Goal: Check status: Check status

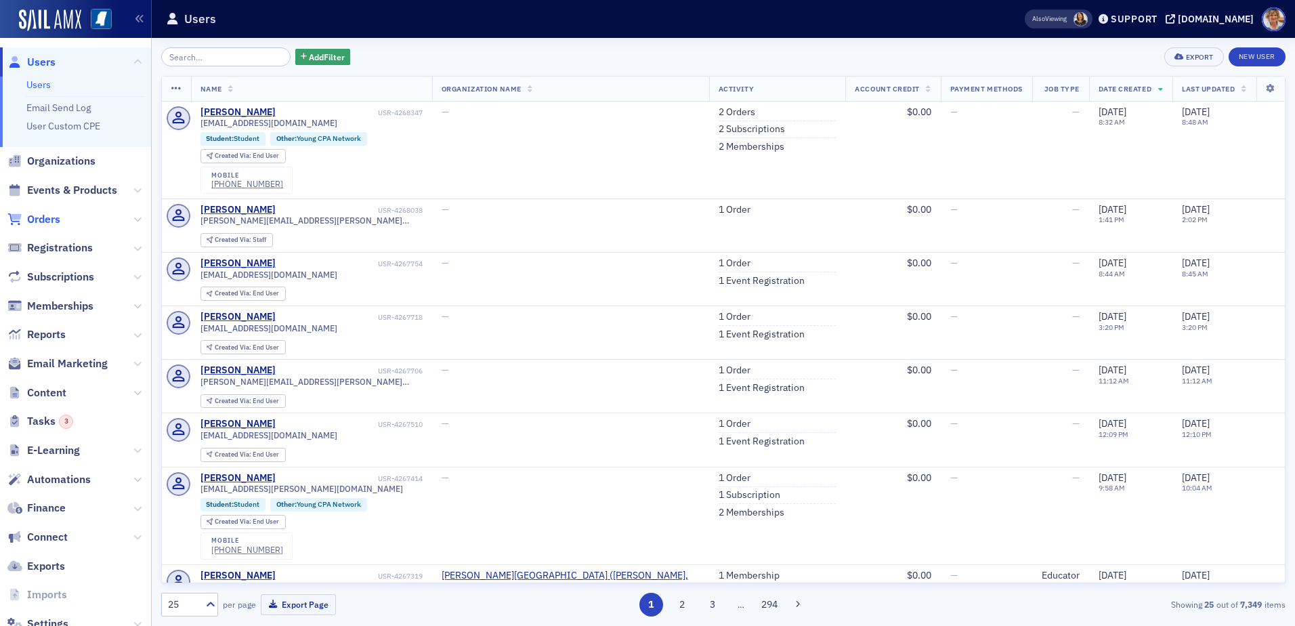
click at [54, 223] on span "Orders" at bounding box center [43, 219] width 33 height 15
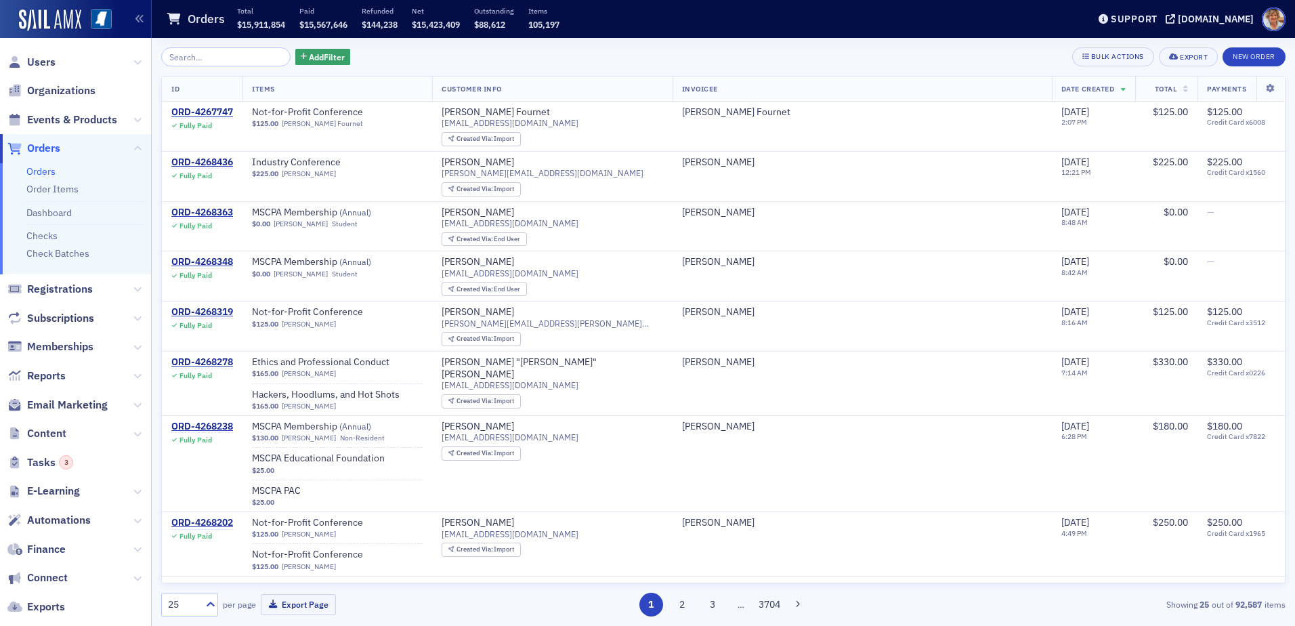
click at [47, 169] on link "Orders" at bounding box center [40, 171] width 29 height 12
click at [213, 54] on input "search" at bounding box center [225, 56] width 129 height 19
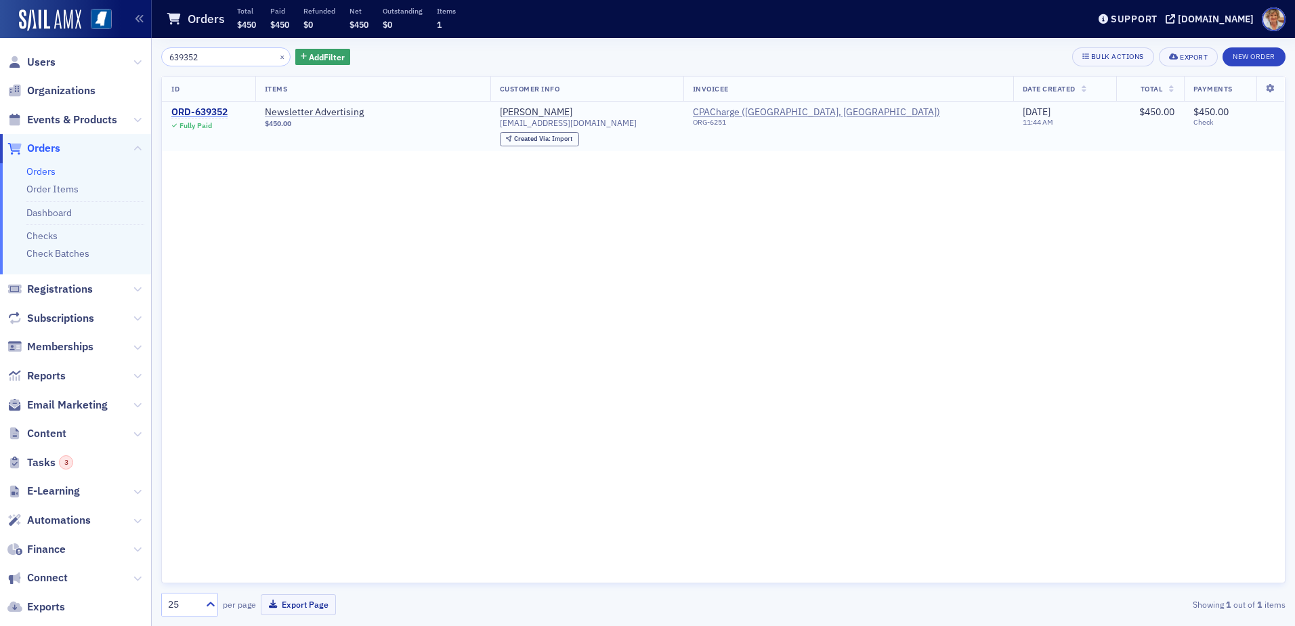
type input "639352"
click at [211, 112] on div "ORD-639352" at bounding box center [199, 112] width 56 height 12
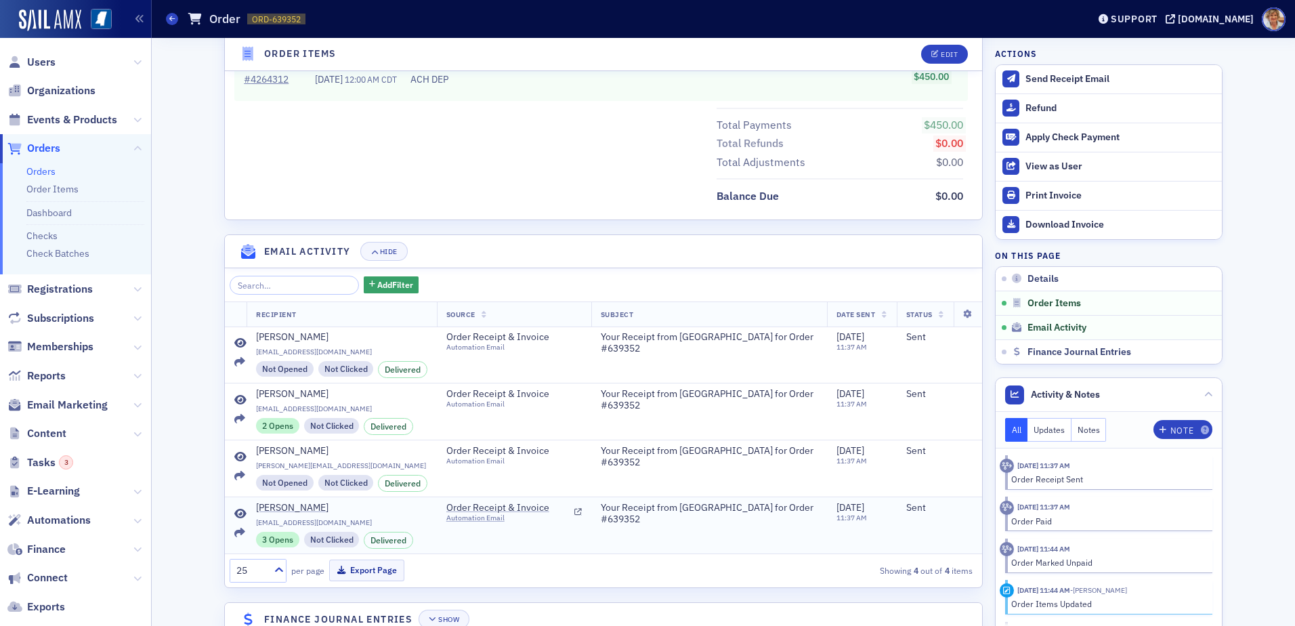
scroll to position [683, 0]
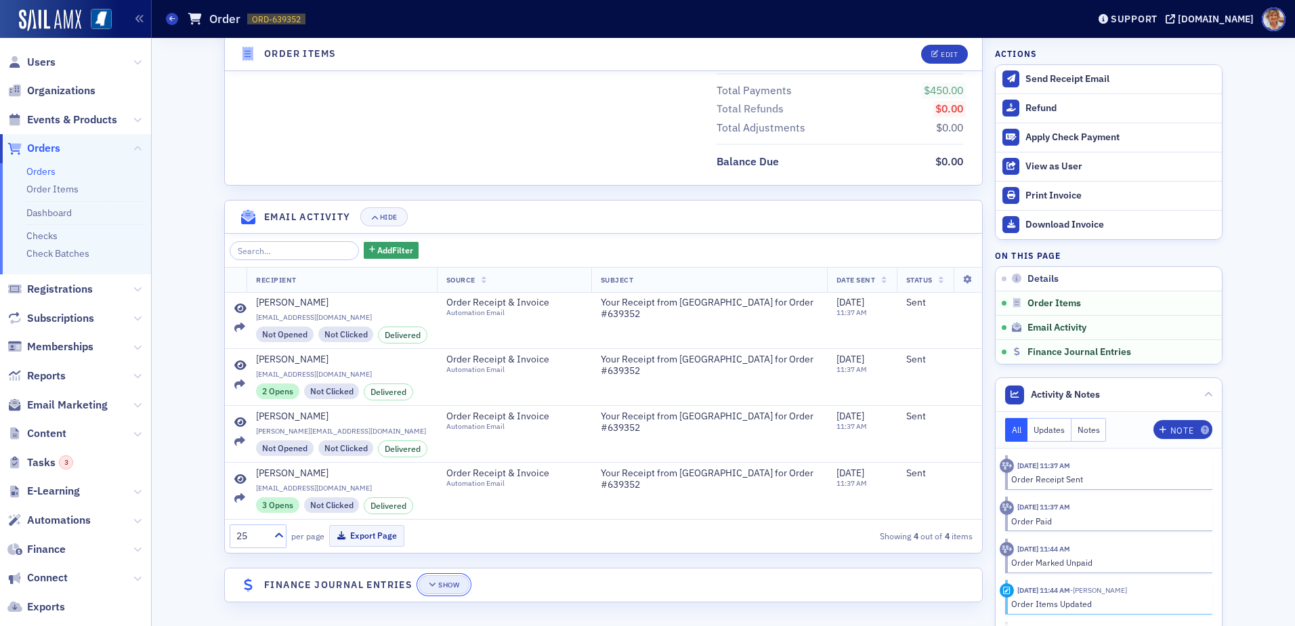
click at [429, 585] on icon "button" at bounding box center [433, 584] width 8 height 7
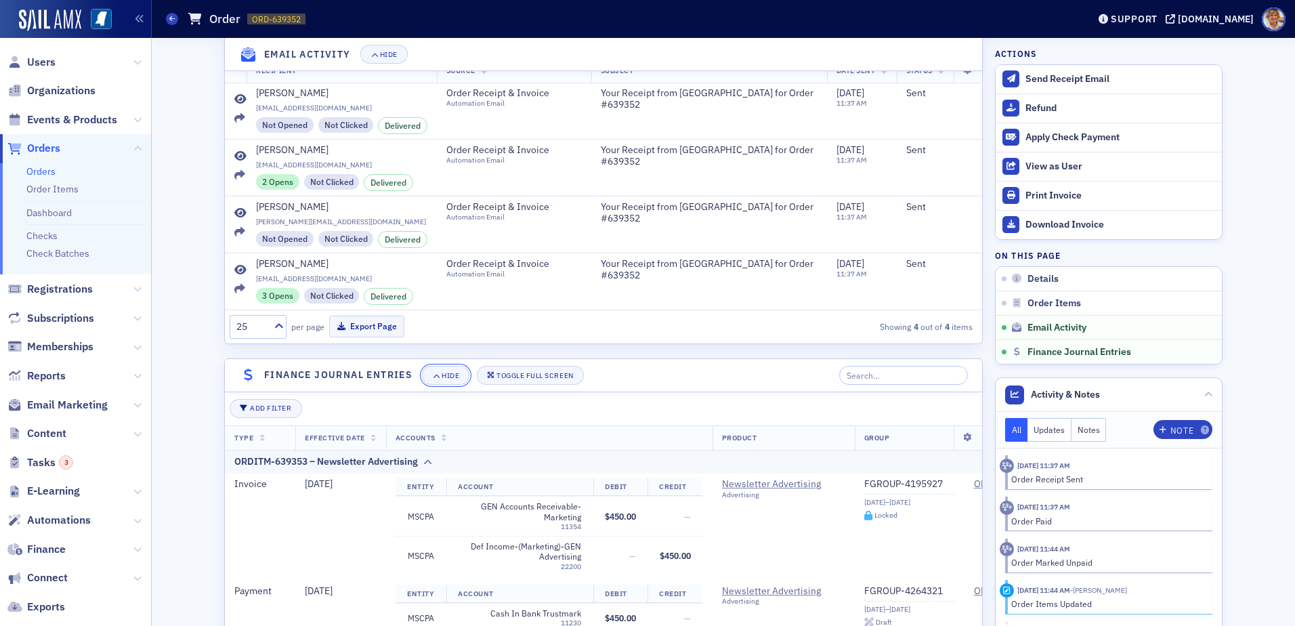
scroll to position [1108, 0]
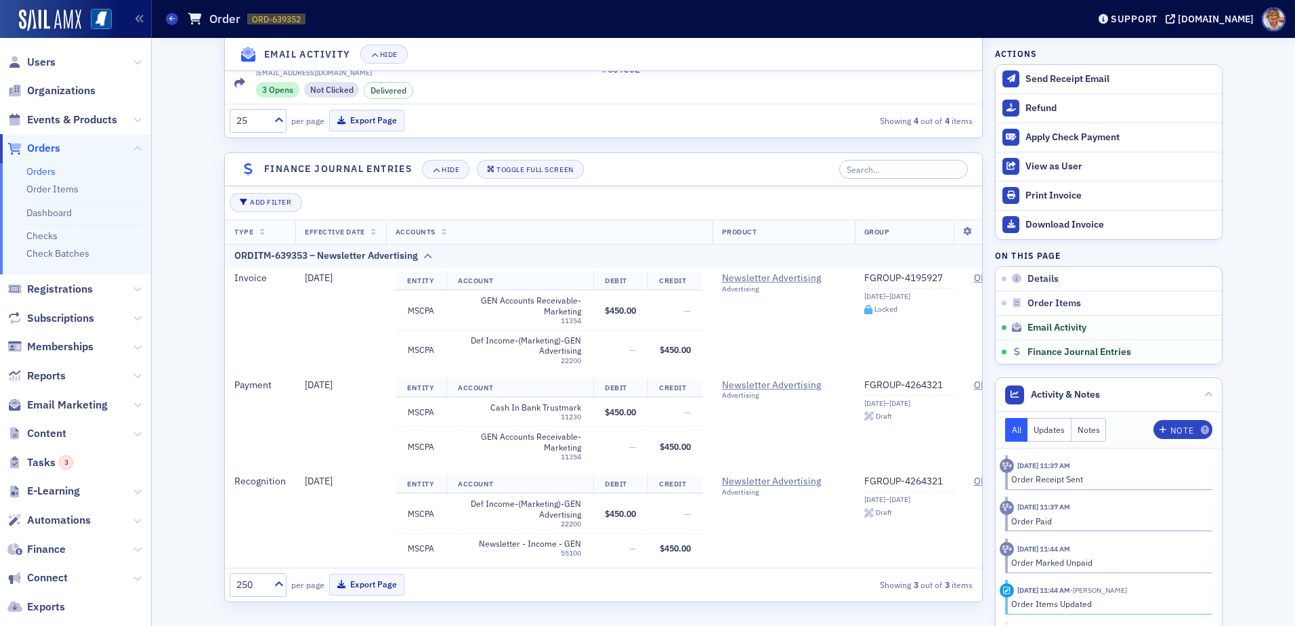
click at [54, 172] on link "Orders" at bounding box center [40, 171] width 29 height 12
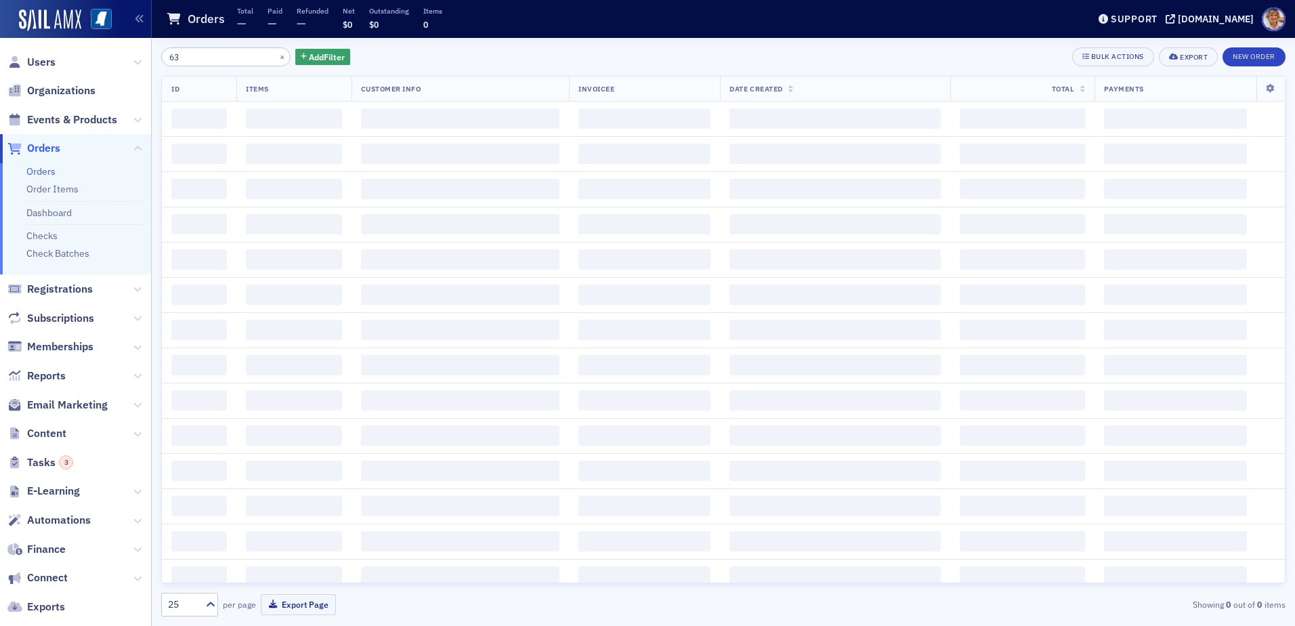
type input "6"
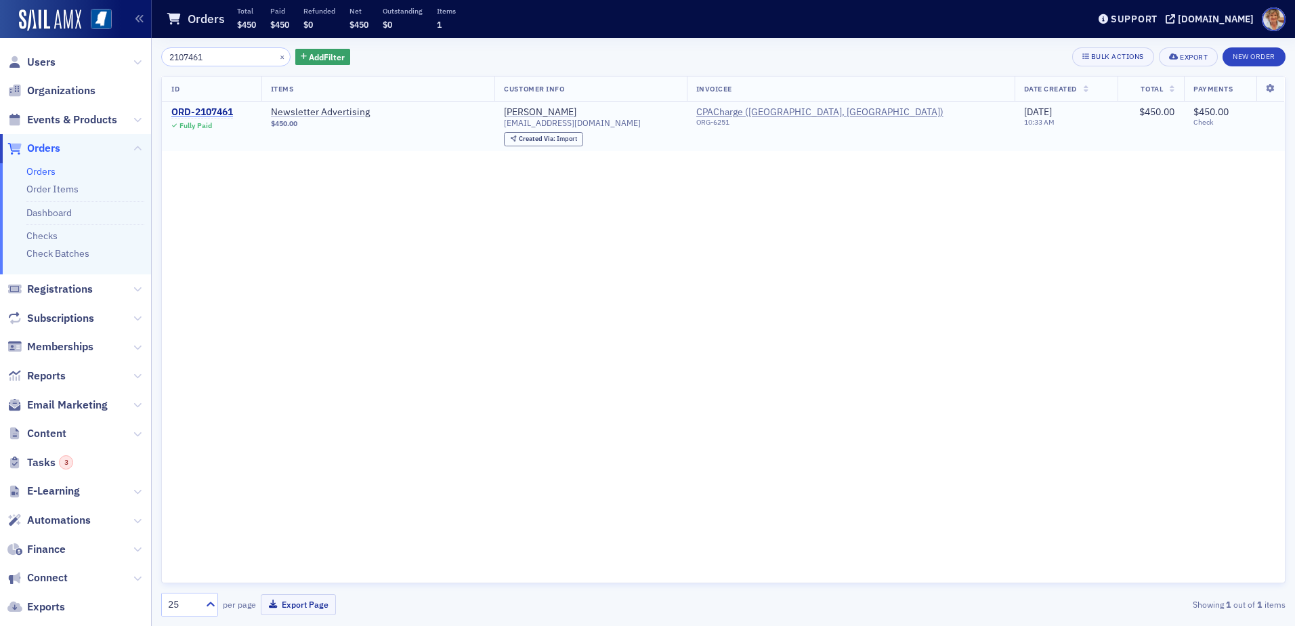
type input "2107461"
click at [186, 108] on div "ORD-2107461" at bounding box center [202, 112] width 62 height 12
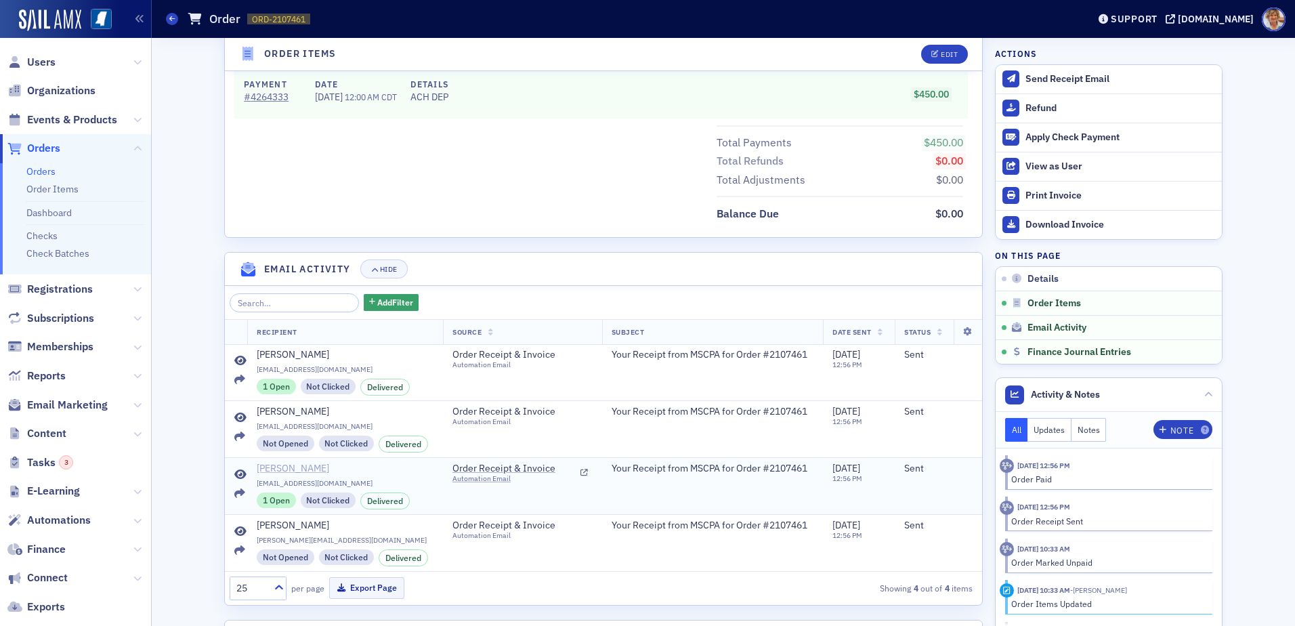
scroll to position [683, 0]
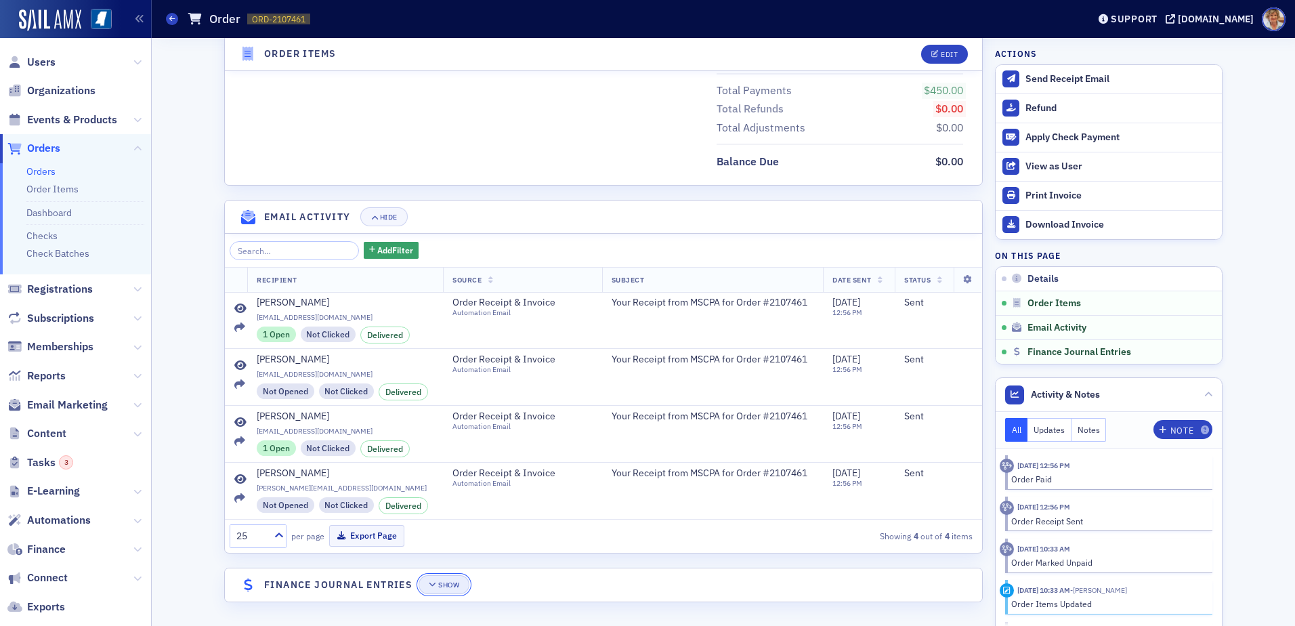
click at [446, 591] on button "Show" at bounding box center [443, 584] width 51 height 19
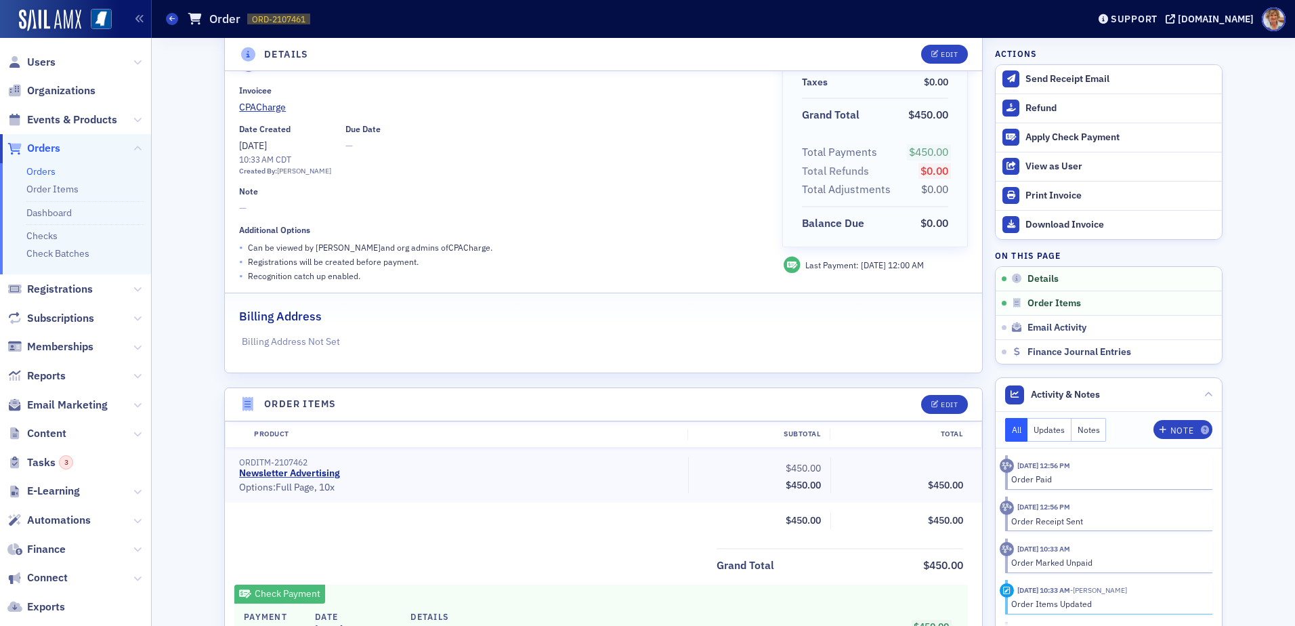
scroll to position [92, 0]
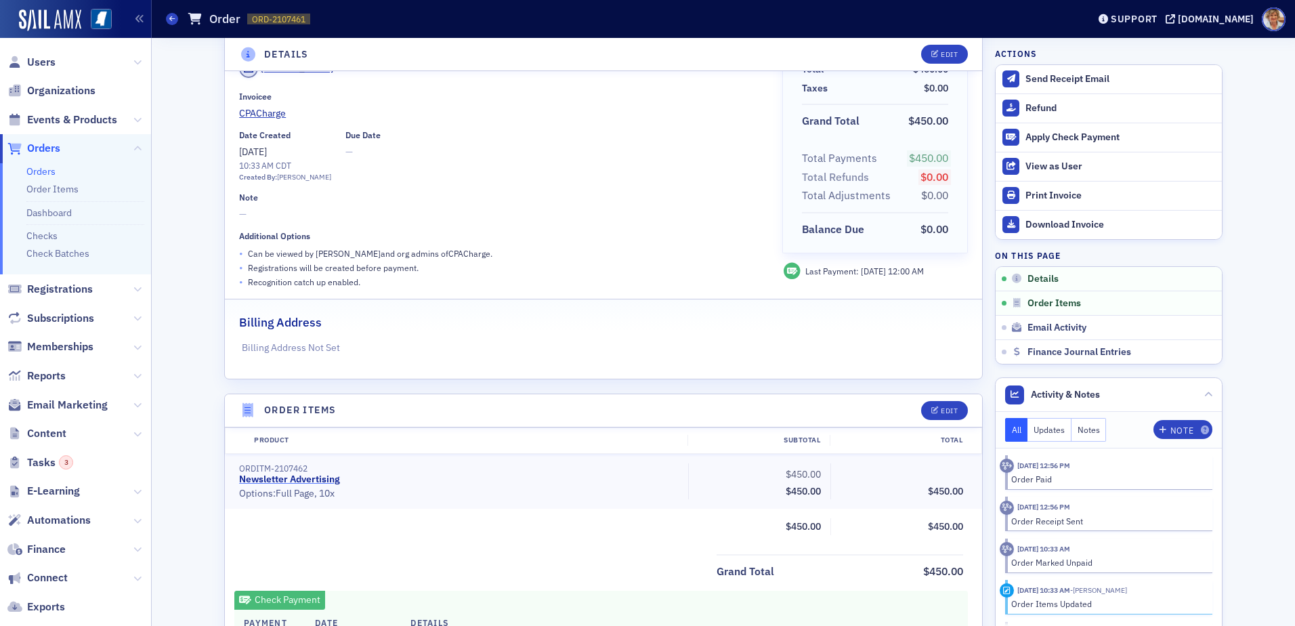
click at [284, 481] on link "Newsletter Advertising" at bounding box center [289, 479] width 101 height 12
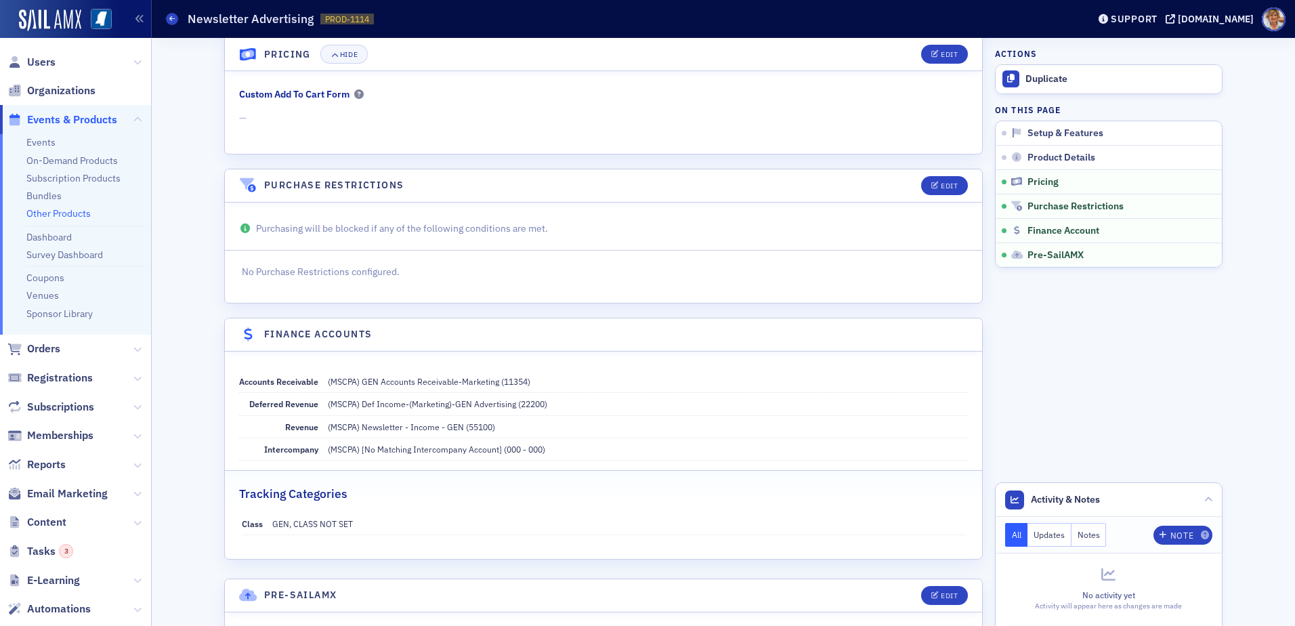
scroll to position [1199, 0]
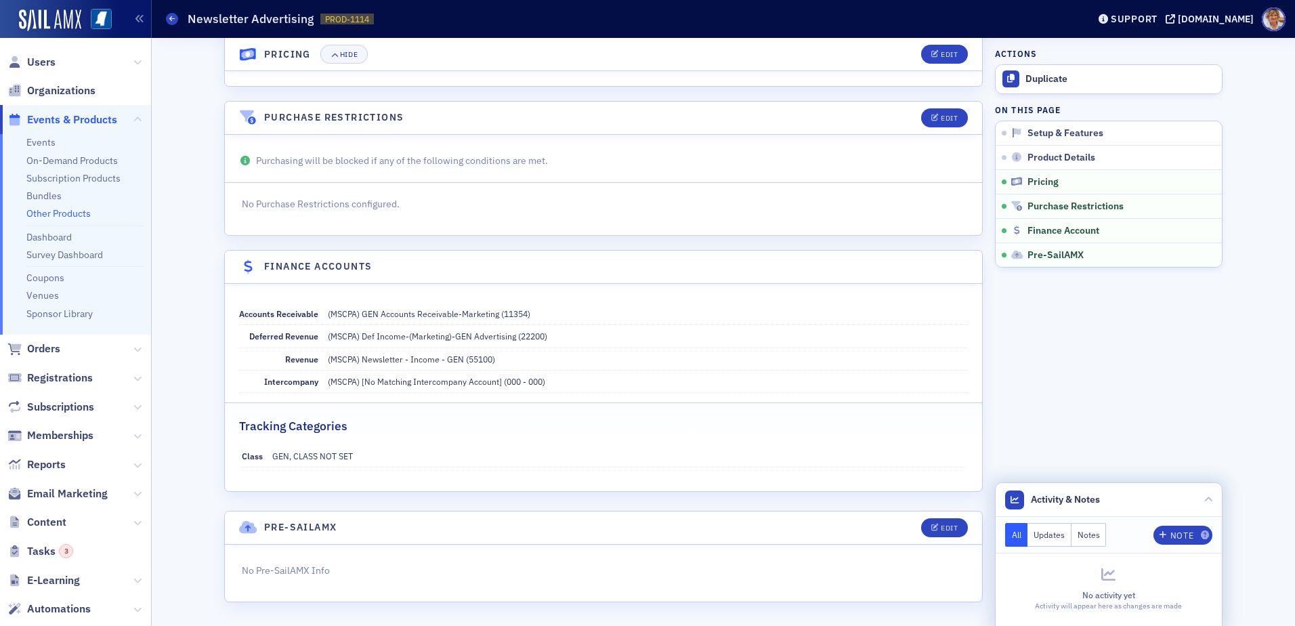
click at [1056, 536] on button "Updates" at bounding box center [1049, 535] width 44 height 24
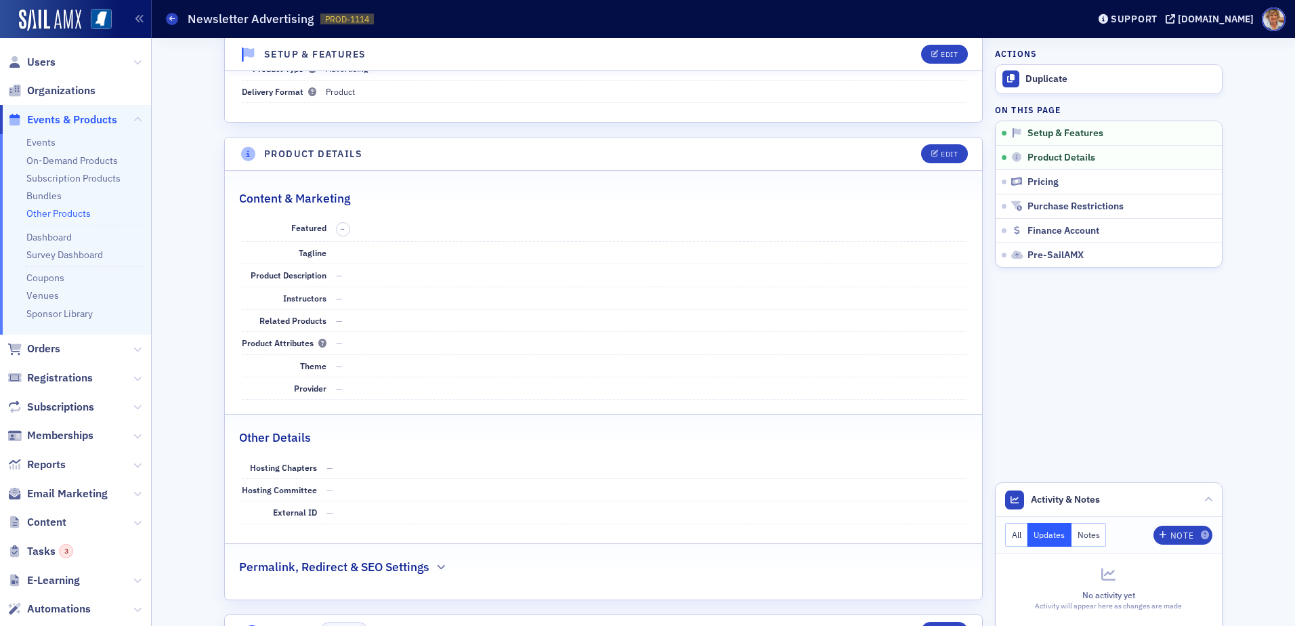
scroll to position [0, 0]
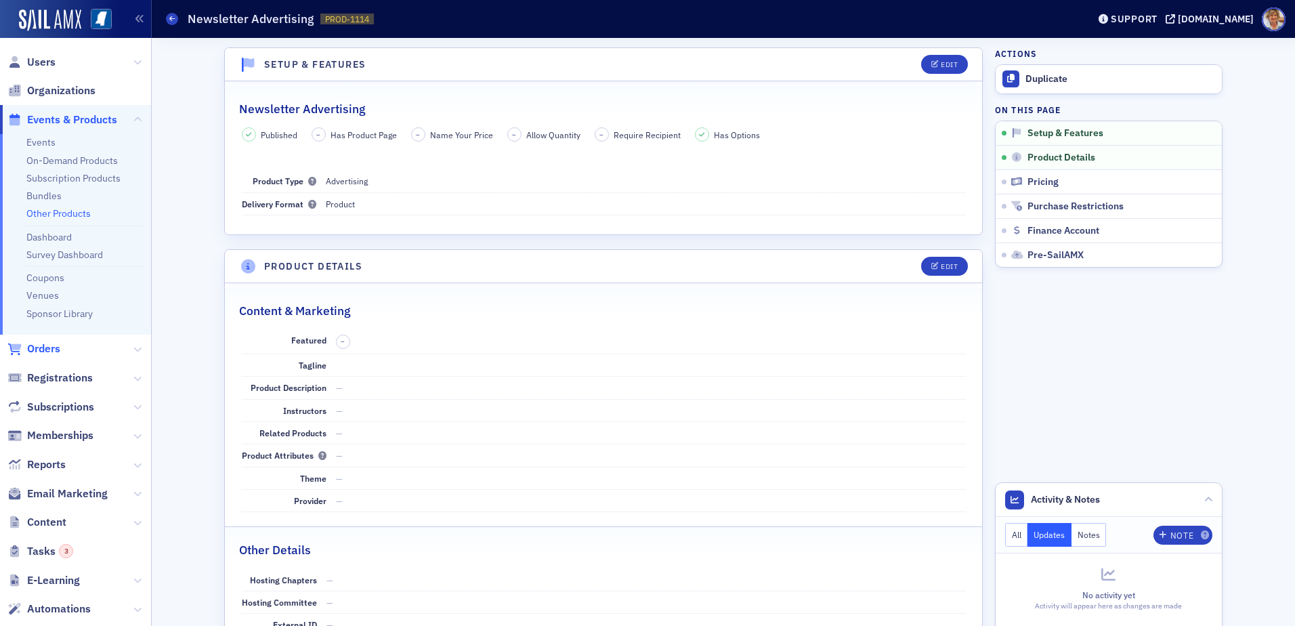
click at [42, 345] on span "Orders" at bounding box center [43, 348] width 33 height 15
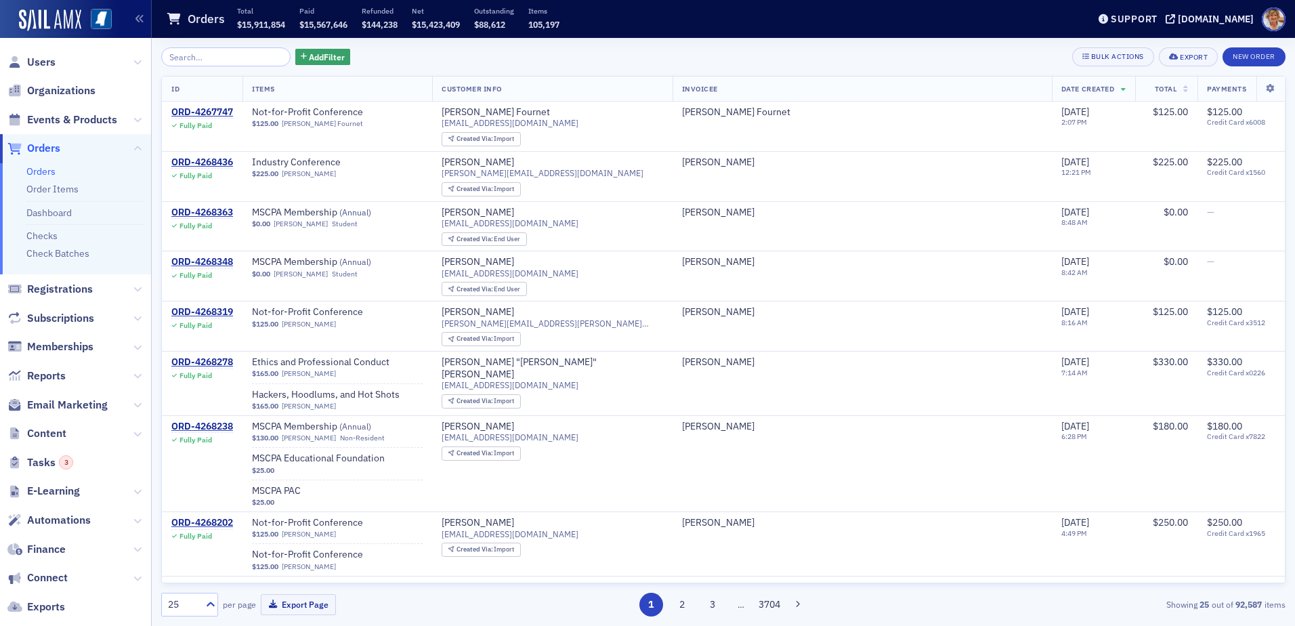
click at [43, 167] on link "Orders" at bounding box center [40, 171] width 29 height 12
click at [223, 60] on input "search" at bounding box center [225, 56] width 129 height 19
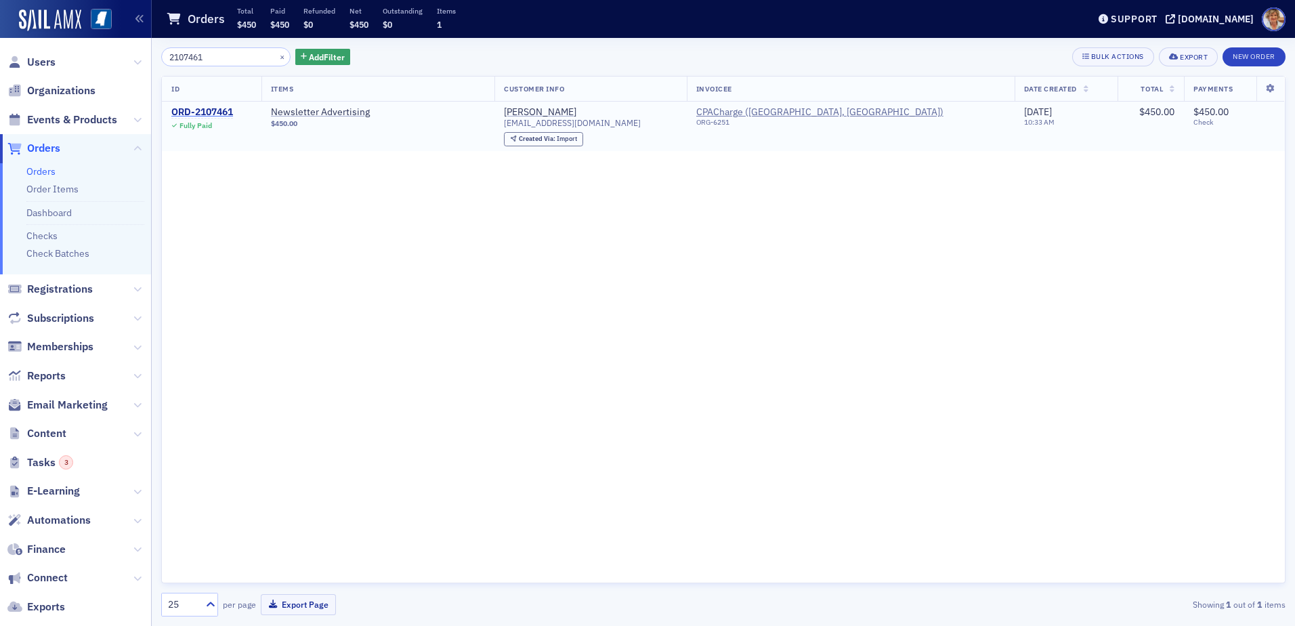
type input "2107461"
click at [211, 108] on div "ORD-2107461" at bounding box center [202, 112] width 62 height 12
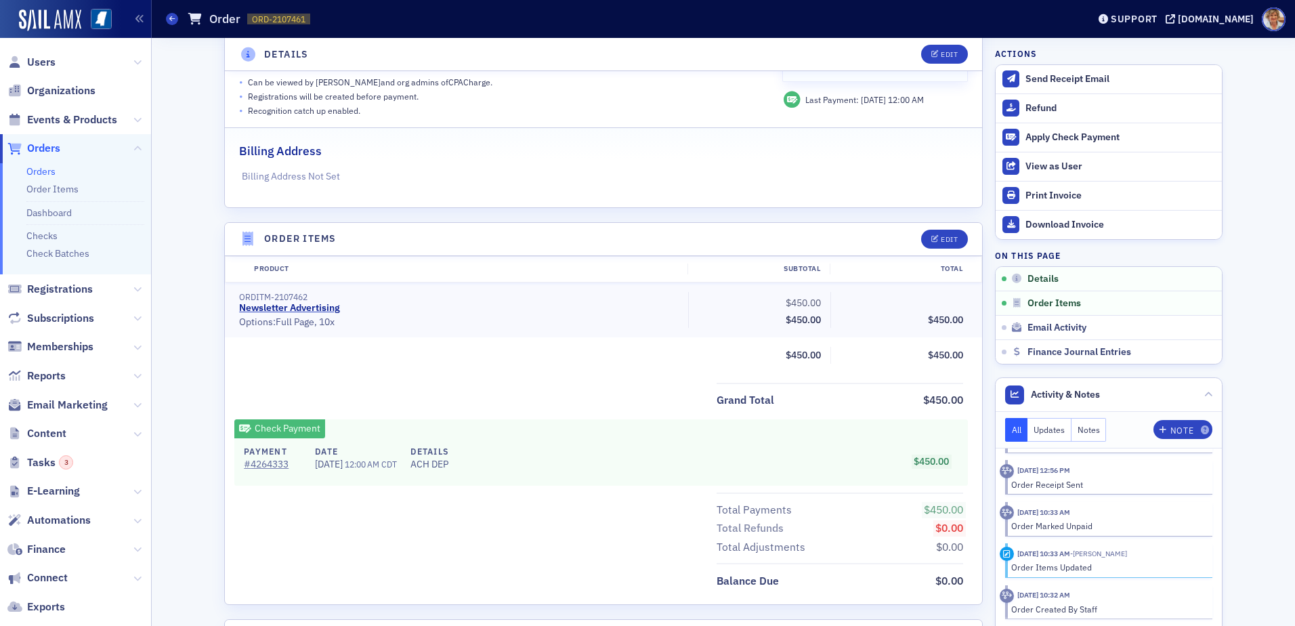
scroll to position [677, 0]
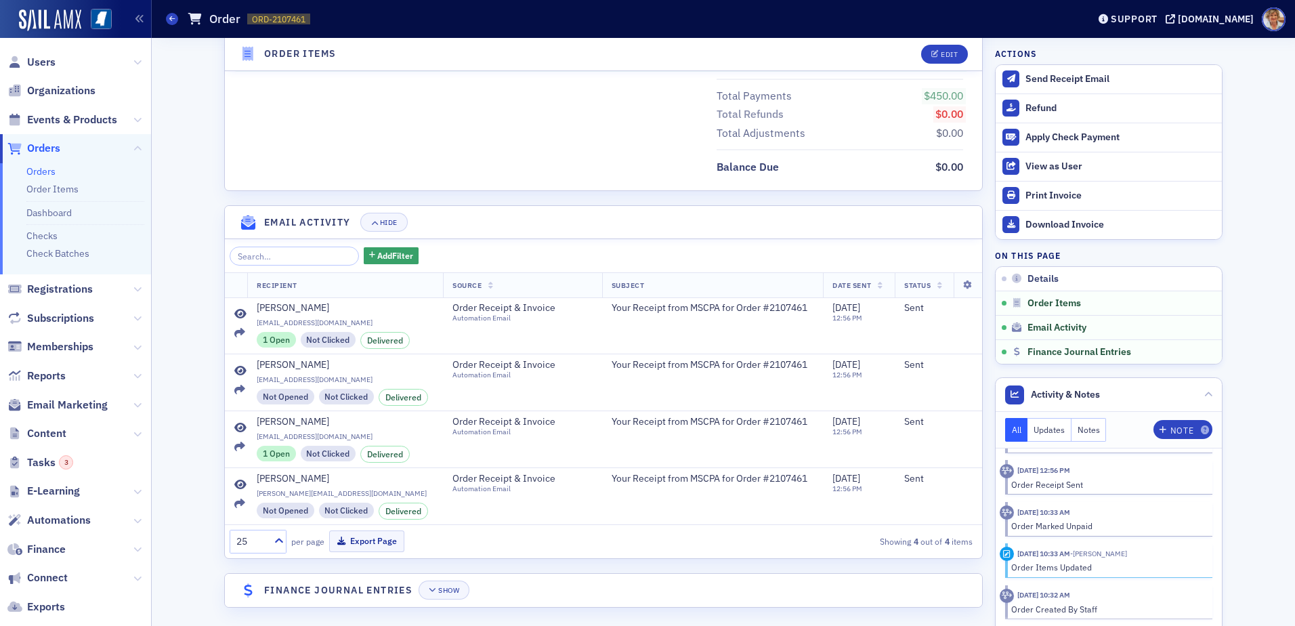
click at [44, 169] on link "Orders" at bounding box center [40, 171] width 29 height 12
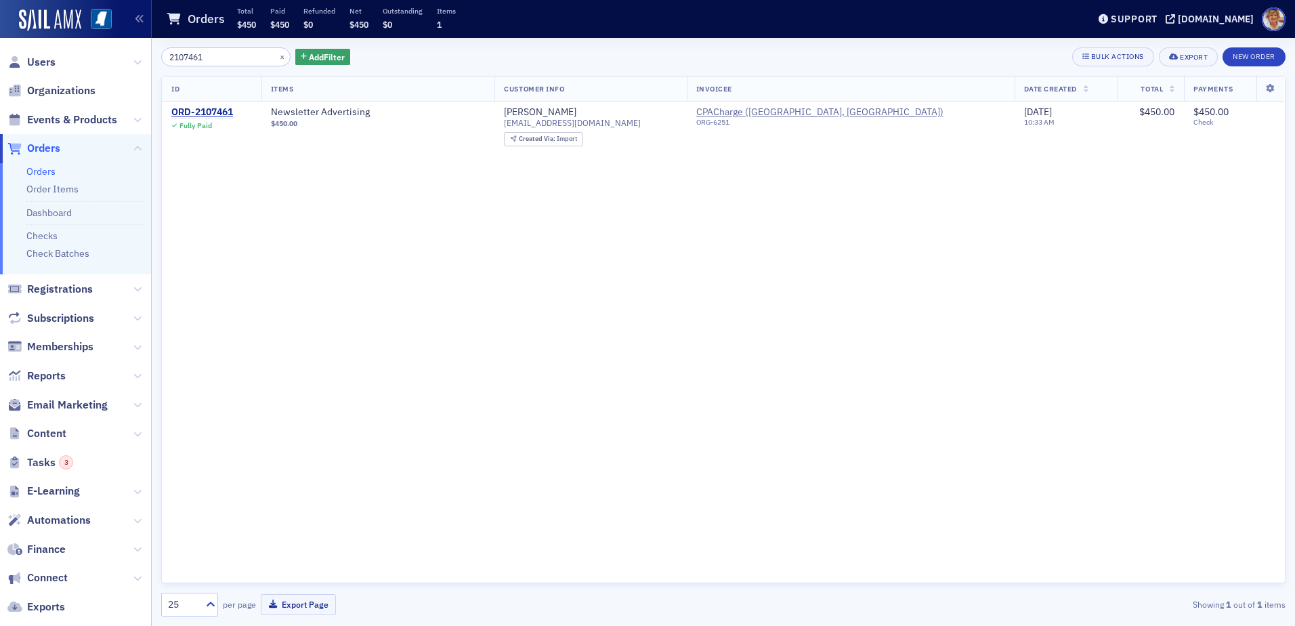
click at [202, 62] on input "2107461" at bounding box center [225, 56] width 129 height 19
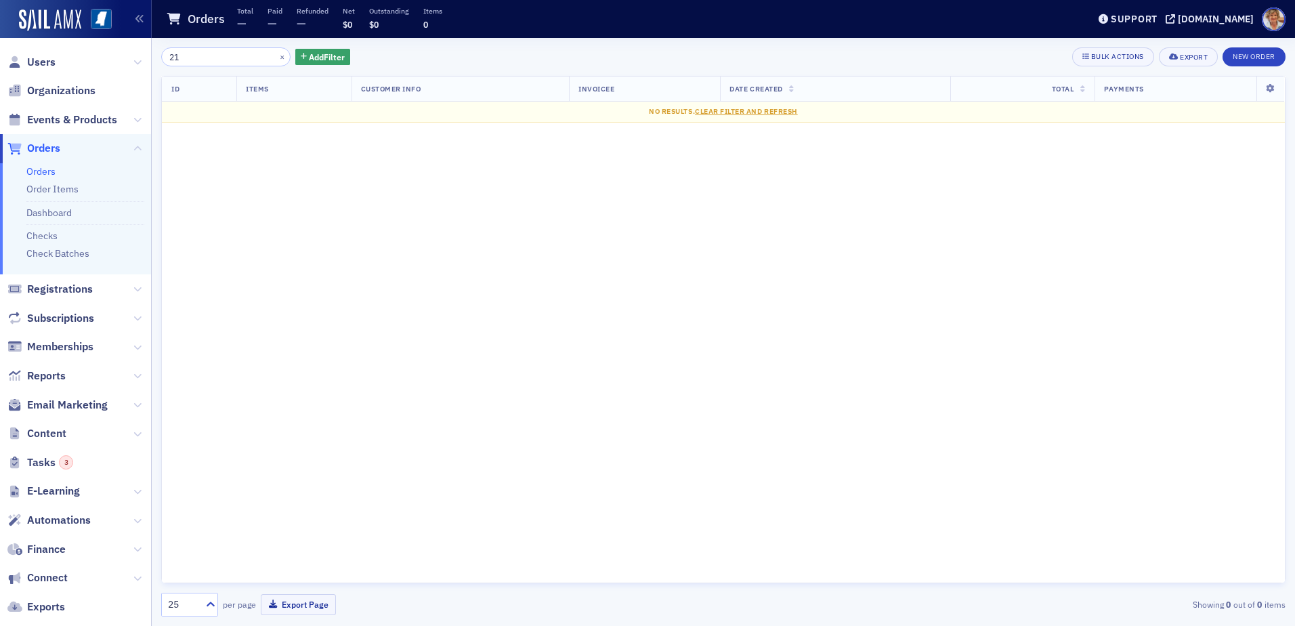
type input "2"
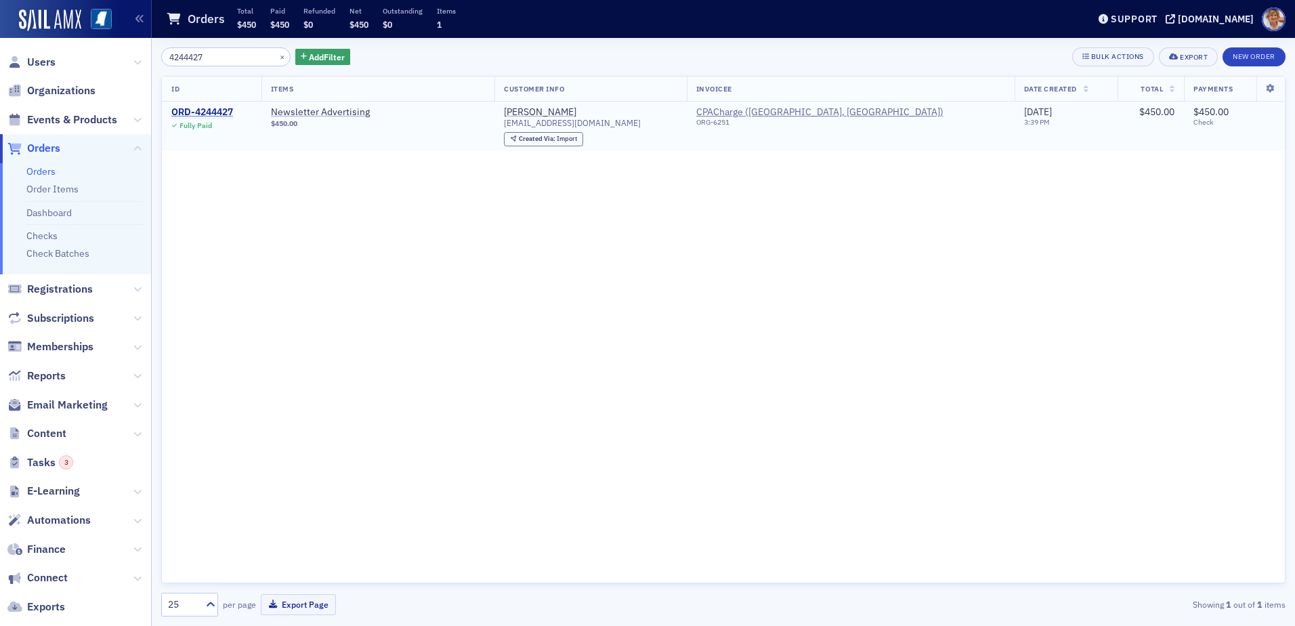
type input "4244427"
click at [204, 114] on div "ORD-4244427" at bounding box center [202, 112] width 62 height 12
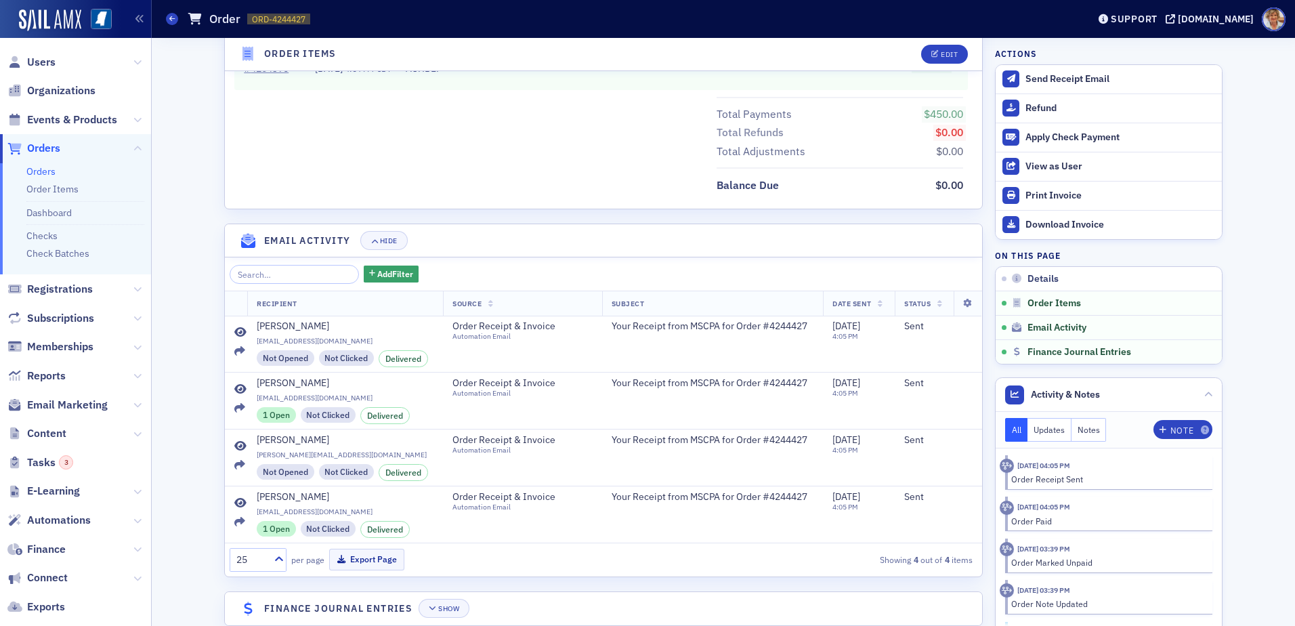
scroll to position [678, 0]
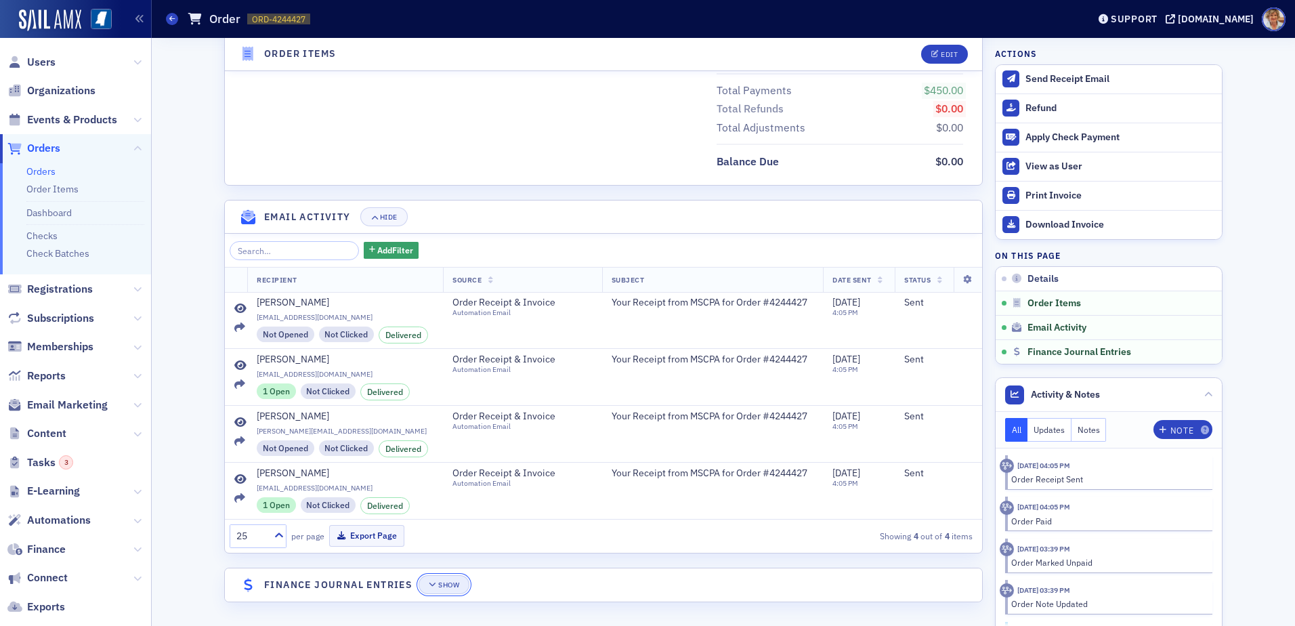
click at [441, 583] on div "Show" at bounding box center [448, 584] width 21 height 7
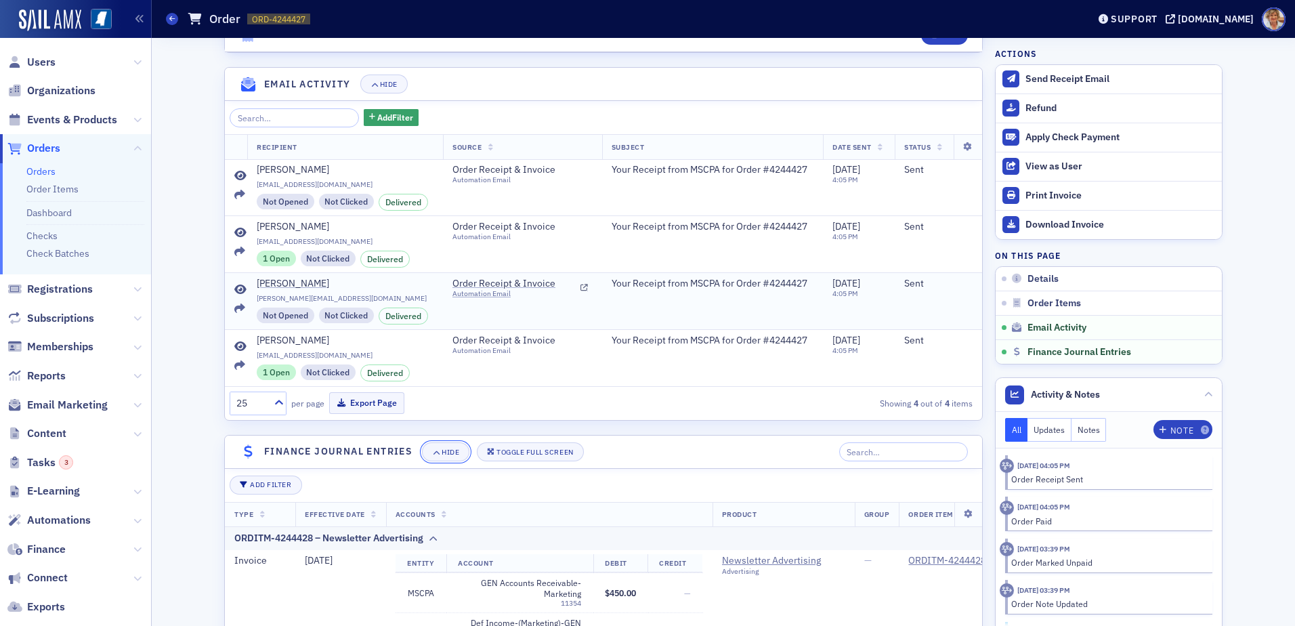
scroll to position [1084, 0]
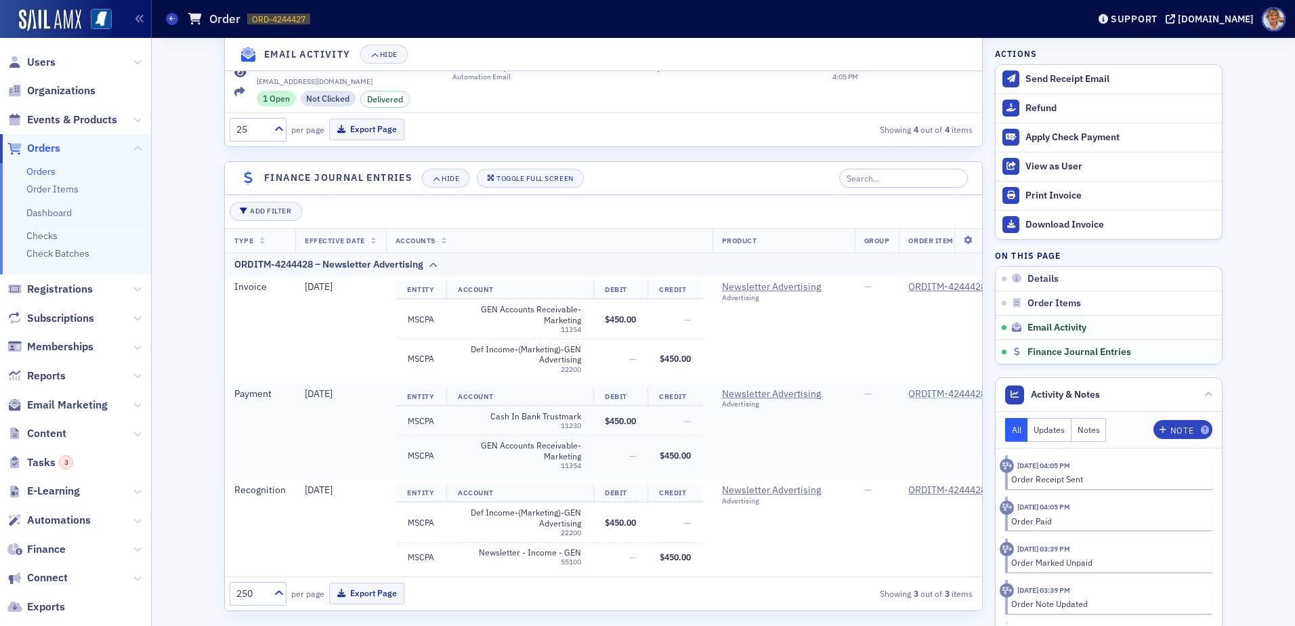
click at [947, 392] on div "ORDITM-4244428" at bounding box center [947, 394] width 78 height 12
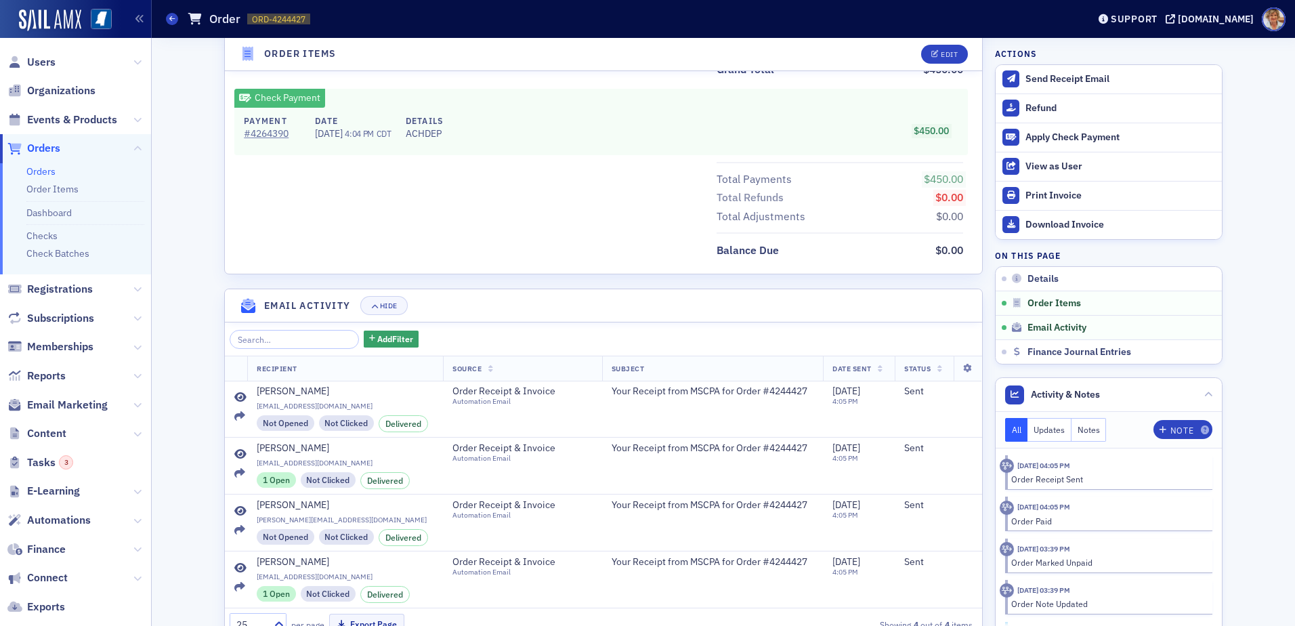
scroll to position [678, 0]
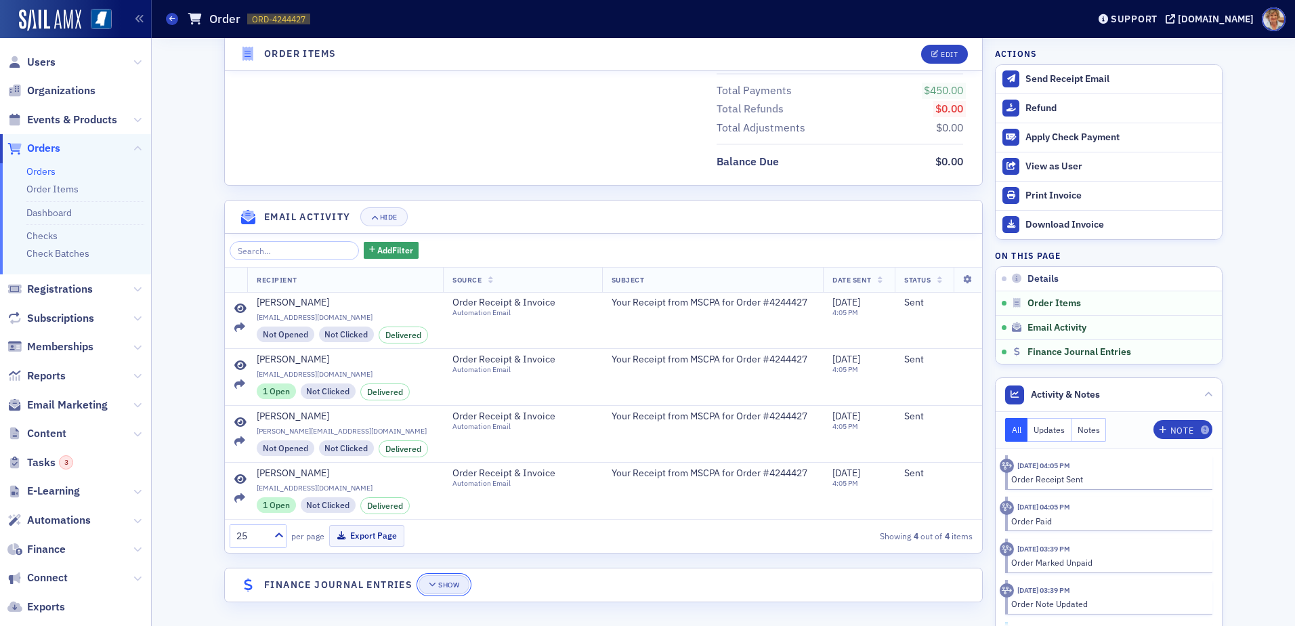
click at [451, 584] on div "Show" at bounding box center [448, 584] width 21 height 7
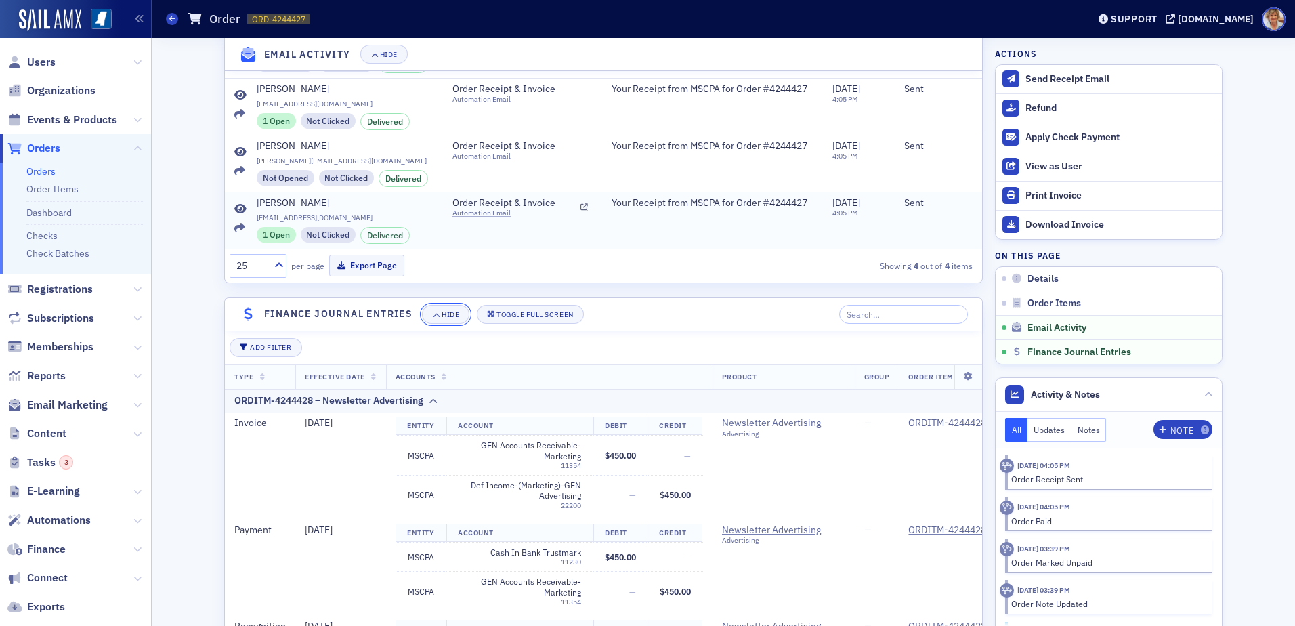
scroll to position [1016, 0]
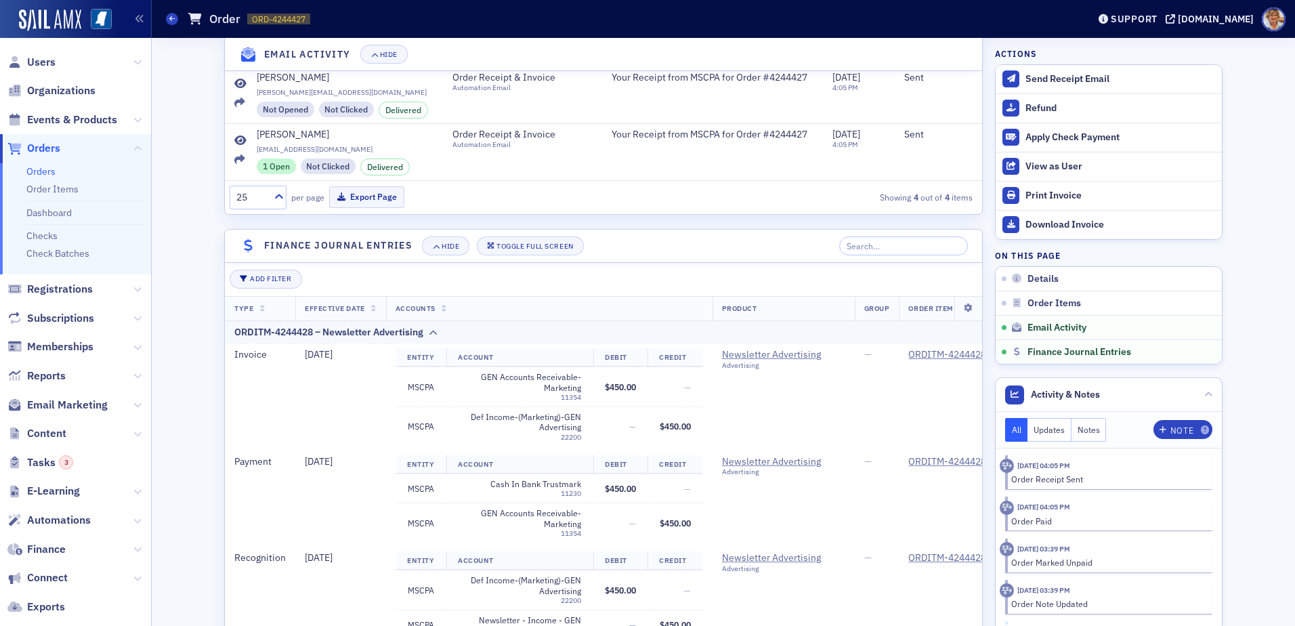
click at [43, 146] on span "Orders" at bounding box center [43, 148] width 33 height 15
